Goal: Task Accomplishment & Management: Manage account settings

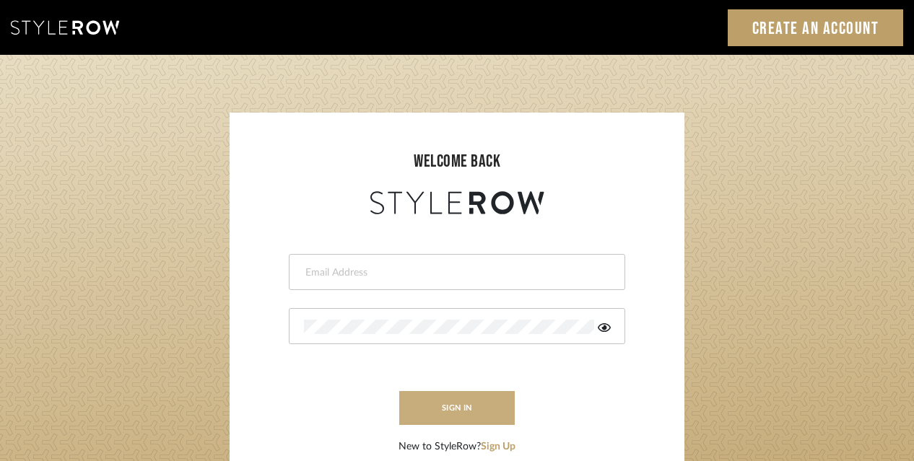
type input "acarobrese@gmail.com"
click at [447, 394] on button "sign in" at bounding box center [457, 408] width 116 height 34
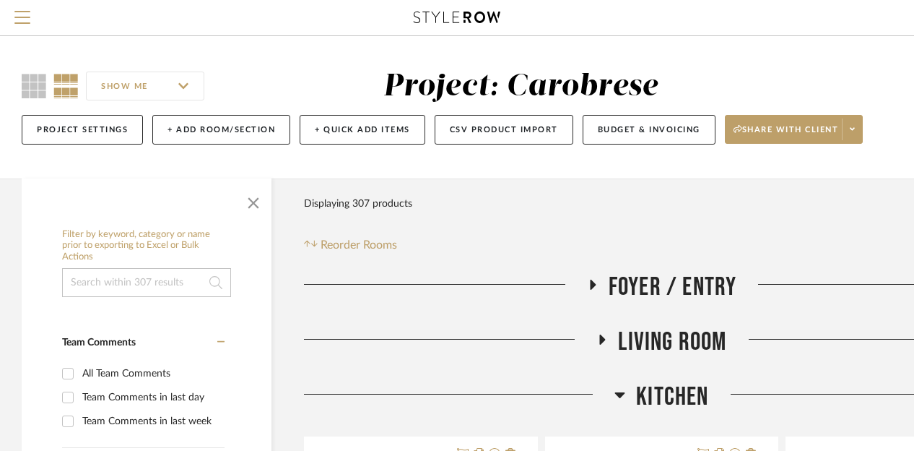
click at [625, 331] on span "Living Room" at bounding box center [672, 341] width 108 height 31
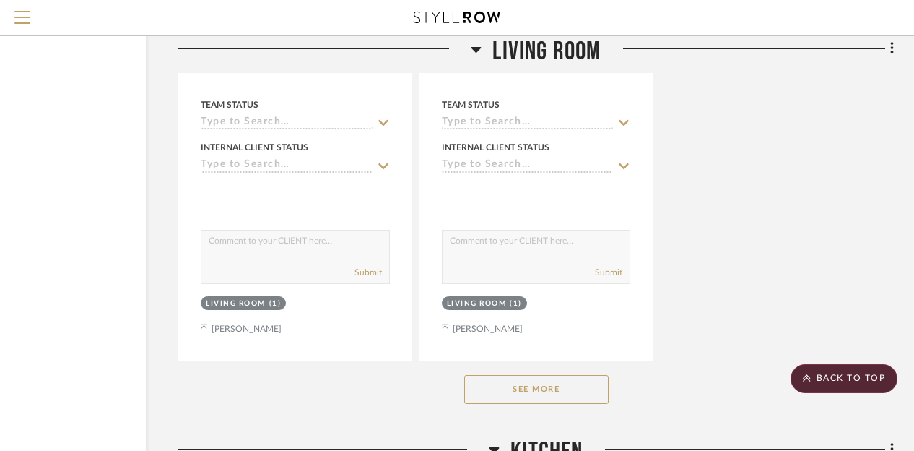
scroll to position [1964, 126]
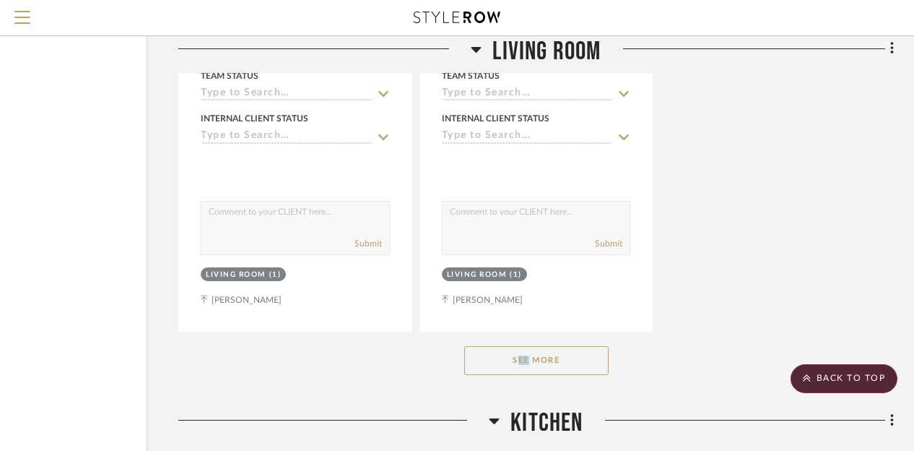
drag, startPoint x: 526, startPoint y: 342, endPoint x: 526, endPoint y: 352, distance: 10.1
click at [526, 352] on div "See More" at bounding box center [536, 360] width 716 height 58
click at [526, 352] on button "See More" at bounding box center [536, 360] width 144 height 29
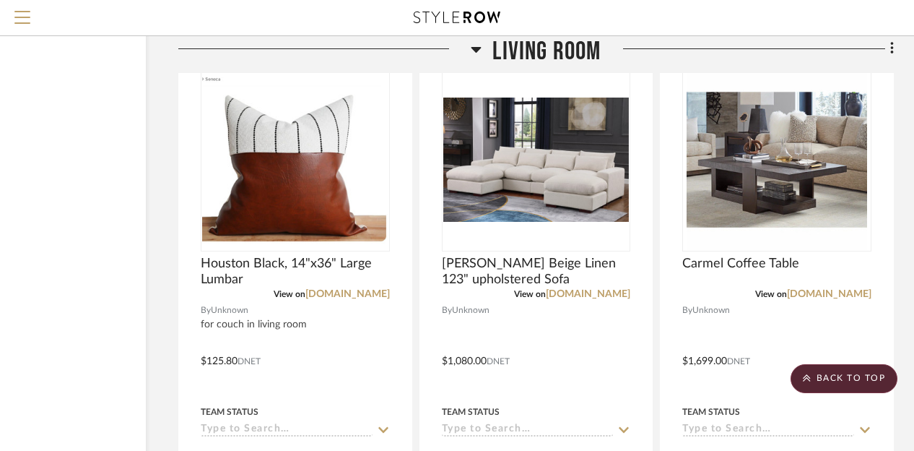
scroll to position [3553, 126]
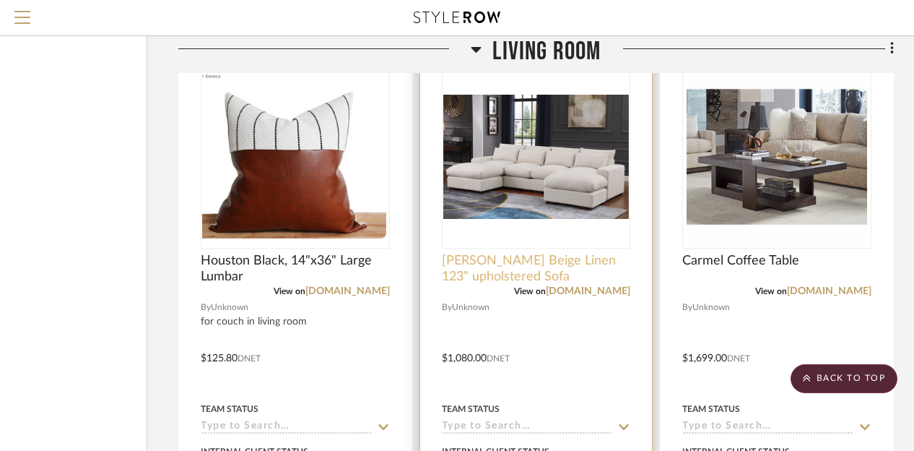
click at [488, 273] on span "Nyerere Beige Linen 123" upholstered Sofa" at bounding box center [536, 269] width 189 height 32
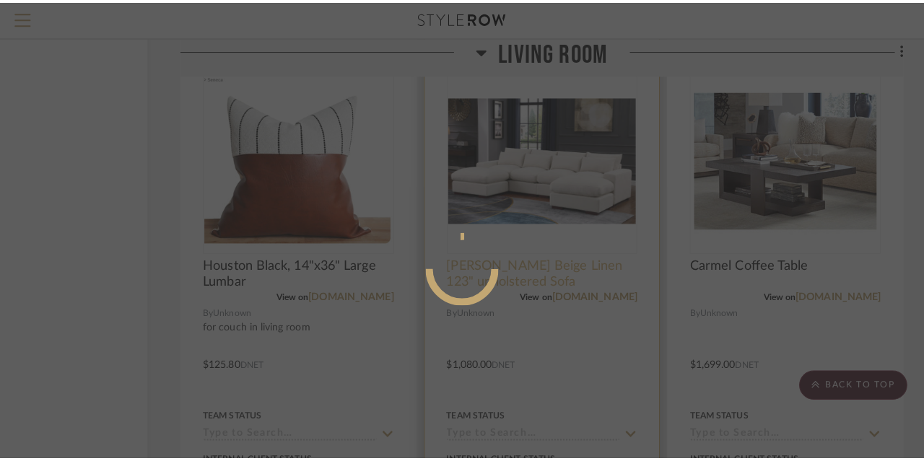
scroll to position [0, 0]
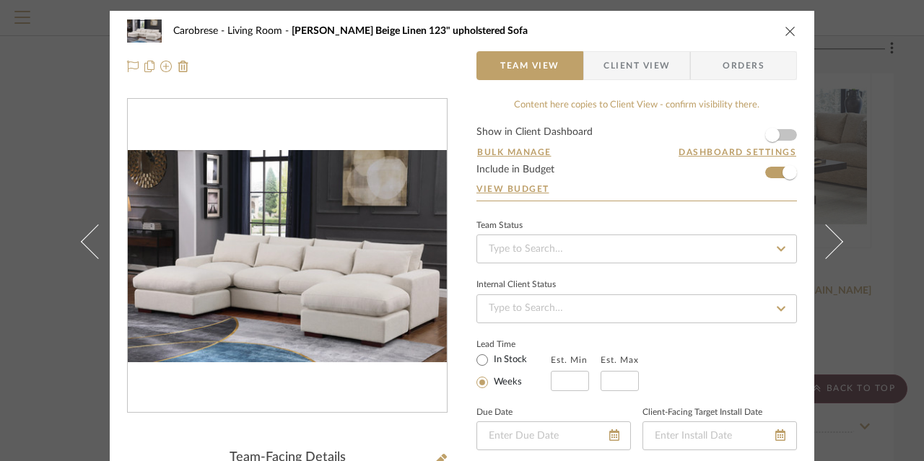
click at [312, 31] on span "Nyerere Beige Linen 123" upholstered Sofa" at bounding box center [410, 31] width 236 height 10
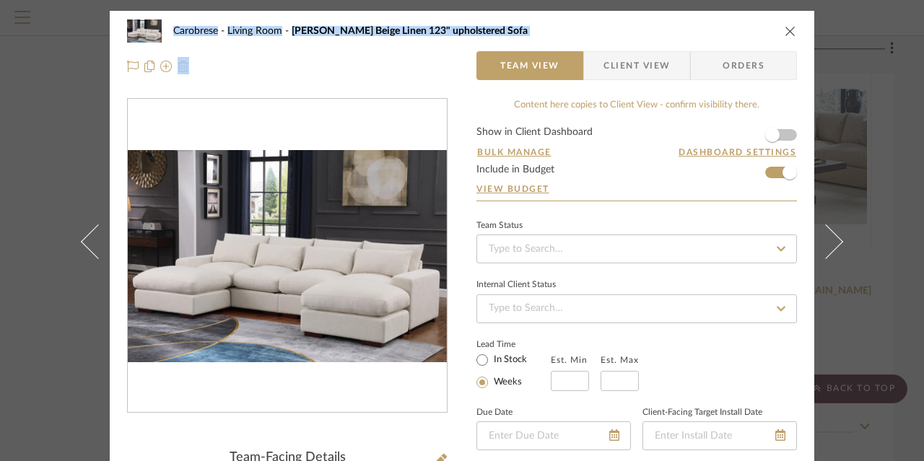
click at [312, 31] on span "Nyerere Beige Linen 123" upholstered Sofa" at bounding box center [410, 31] width 236 height 10
click at [787, 36] on icon "close" at bounding box center [791, 31] width 12 height 12
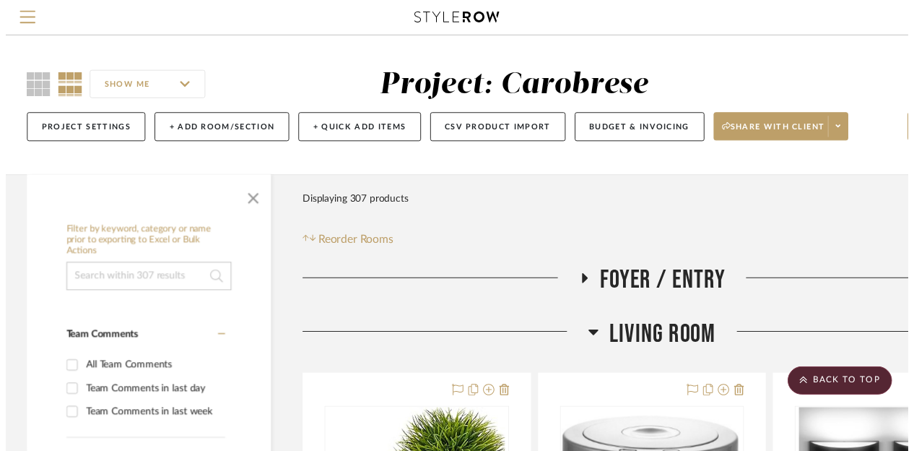
scroll to position [3553, 126]
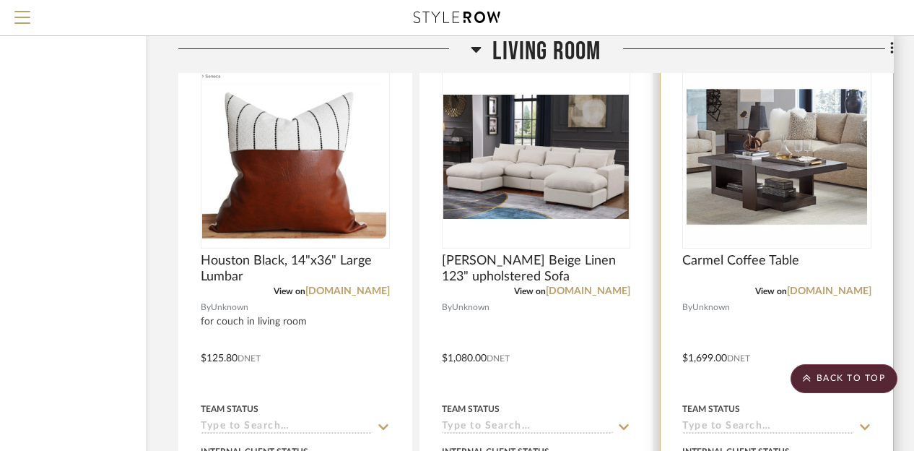
click at [770, 251] on div at bounding box center [777, 348] width 233 height 632
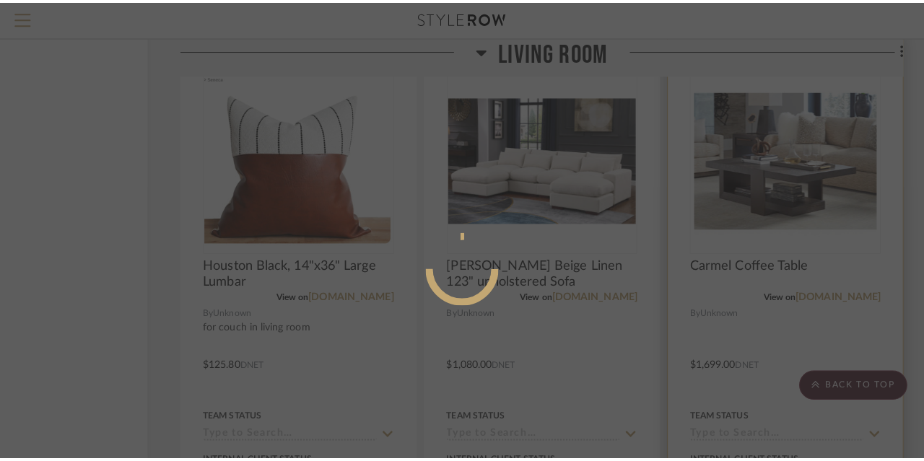
scroll to position [0, 0]
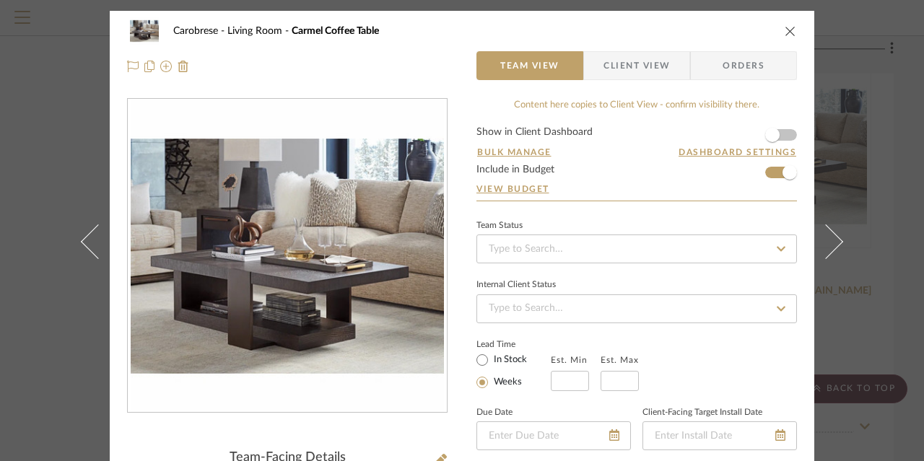
click at [712, 109] on div "Content here copies to Client View - confirm visibility there." at bounding box center [637, 105] width 321 height 14
click at [617, 64] on span "Client View" at bounding box center [637, 65] width 66 height 29
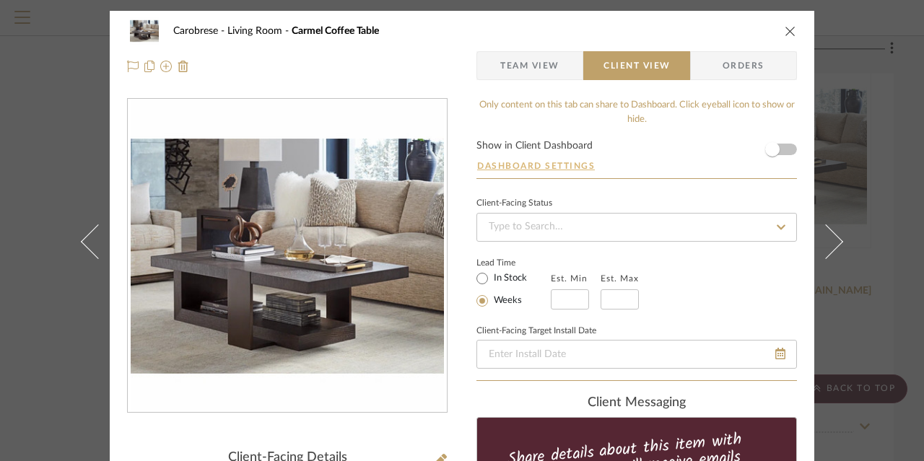
click at [542, 160] on button "Dashboard Settings" at bounding box center [536, 166] width 119 height 13
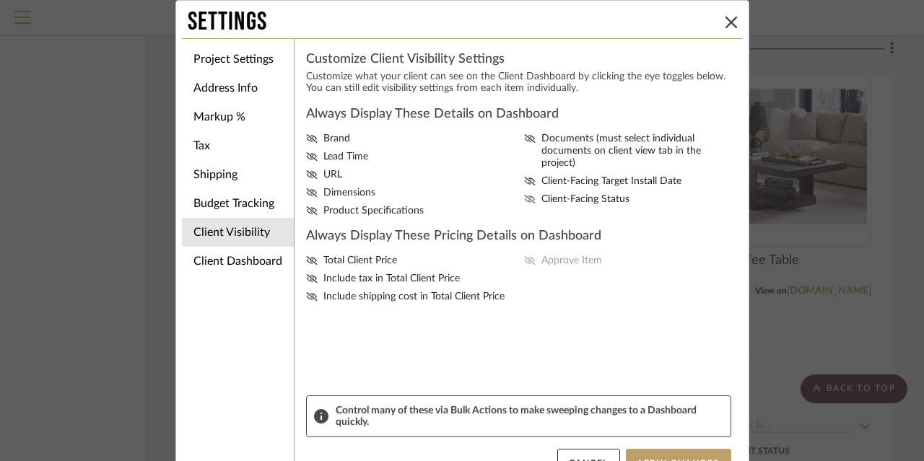
click at [532, 194] on label "Client-Facing Status" at bounding box center [630, 200] width 213 height 12
click at [0, 0] on input "Client-Facing Status" at bounding box center [0, 0] width 0 height 0
click at [726, 20] on icon at bounding box center [732, 23] width 12 height 12
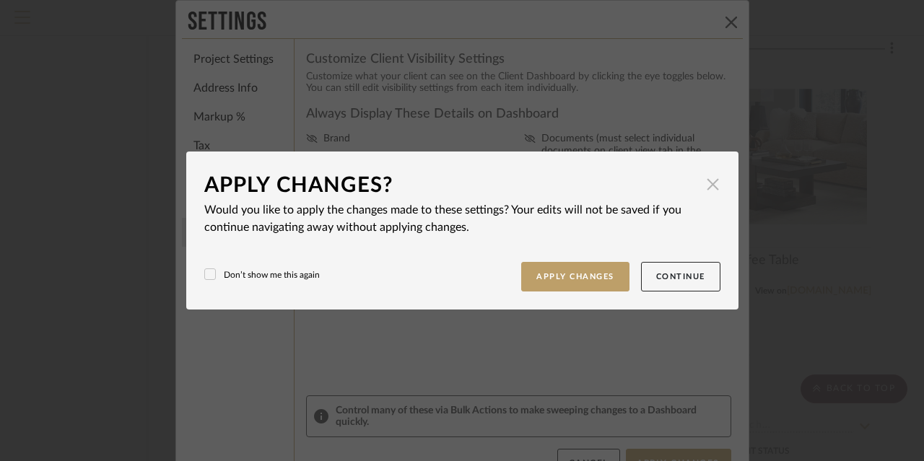
click at [711, 188] on span "button" at bounding box center [713, 184] width 29 height 29
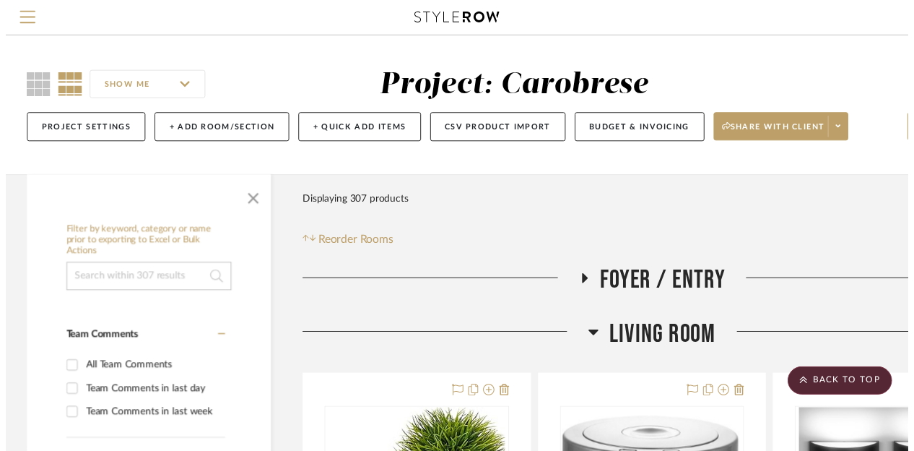
scroll to position [3553, 126]
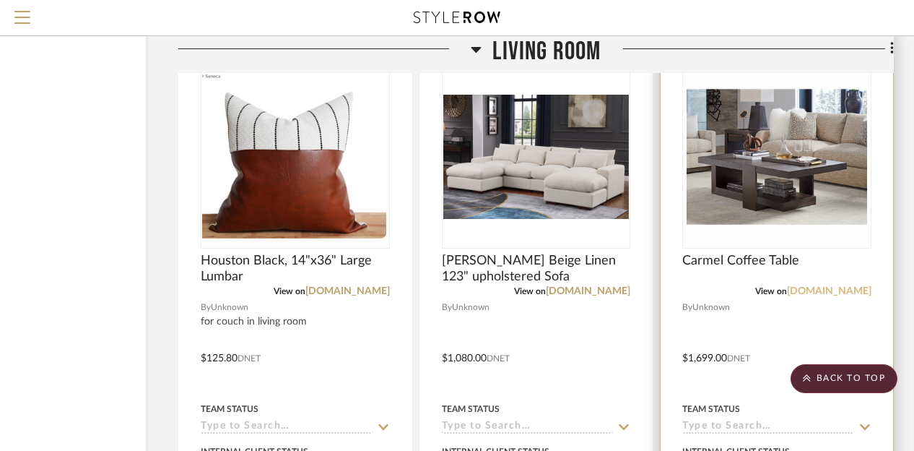
click at [841, 294] on link "wayfair.com" at bounding box center [829, 291] width 84 height 10
